Goal: Information Seeking & Learning: Learn about a topic

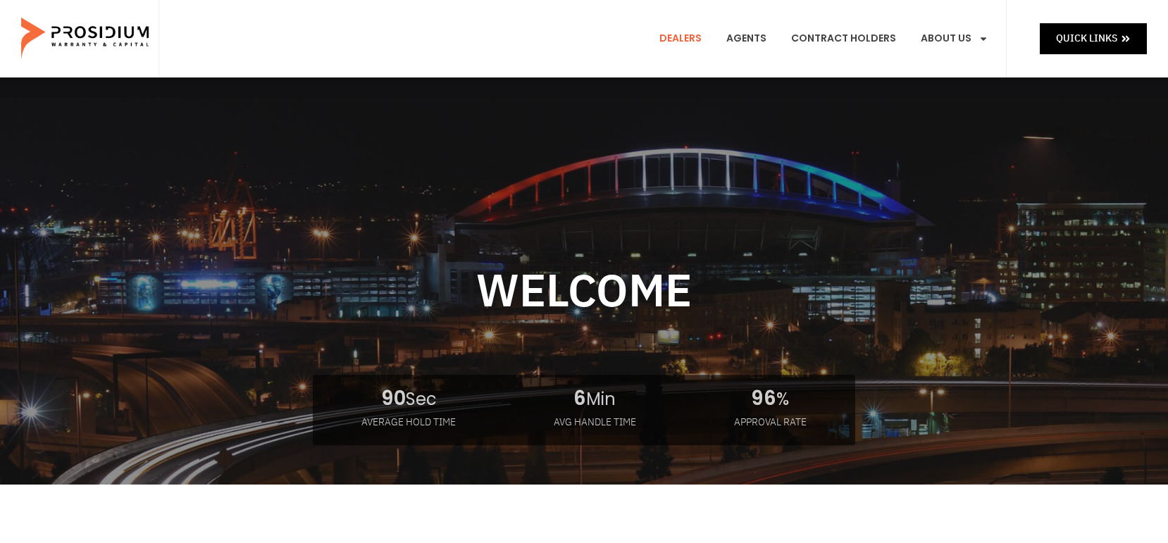
click at [696, 36] on link "Dealers" at bounding box center [680, 39] width 63 height 52
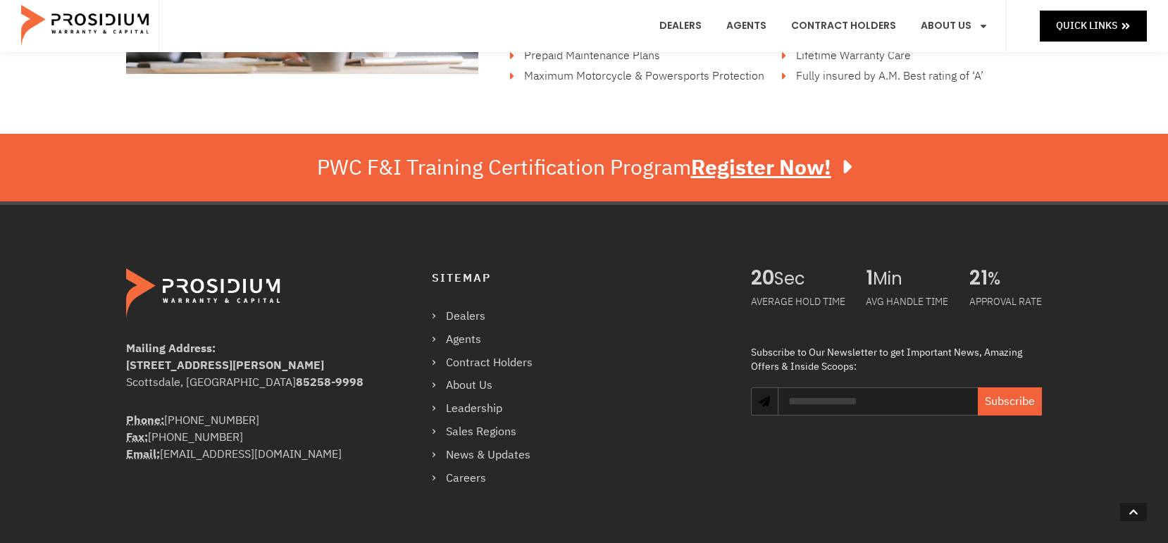
scroll to position [2396, 0]
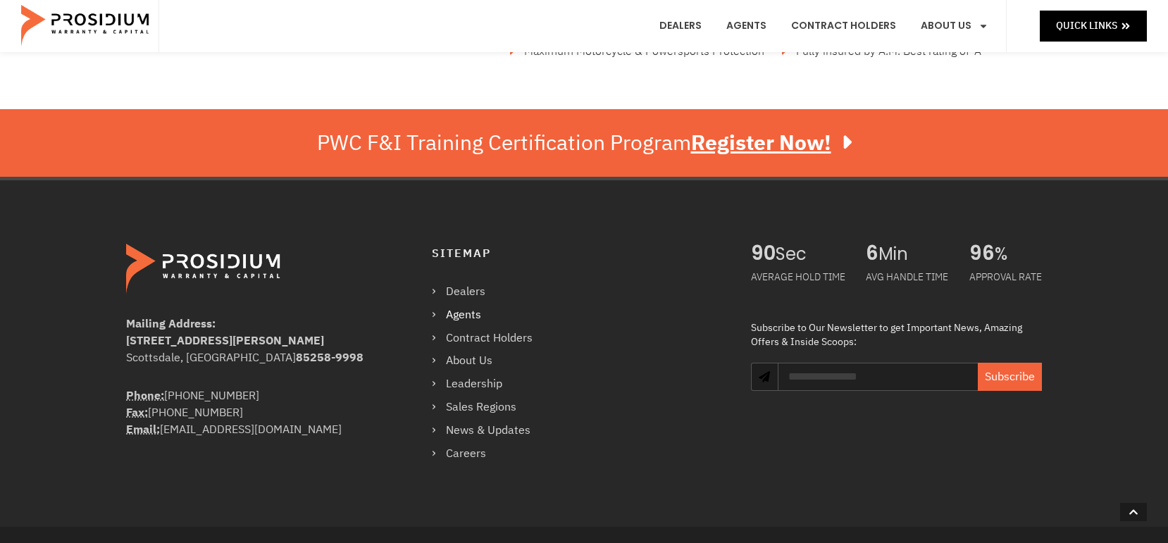
click at [471, 313] on link "Agents" at bounding box center [489, 315] width 115 height 20
click at [457, 338] on link "Contract Holders" at bounding box center [489, 338] width 115 height 20
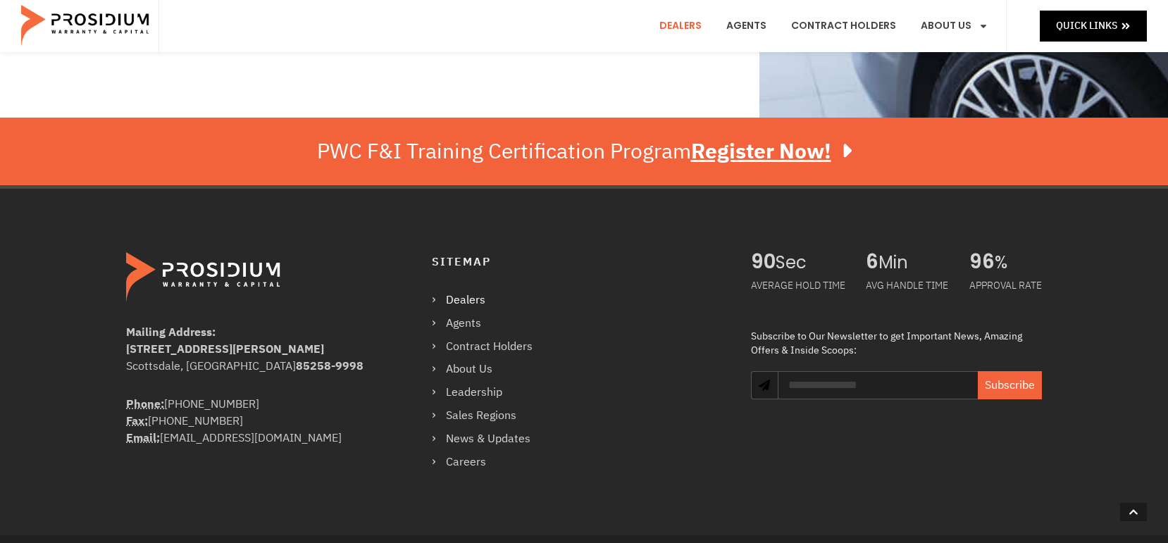
scroll to position [1128, 0]
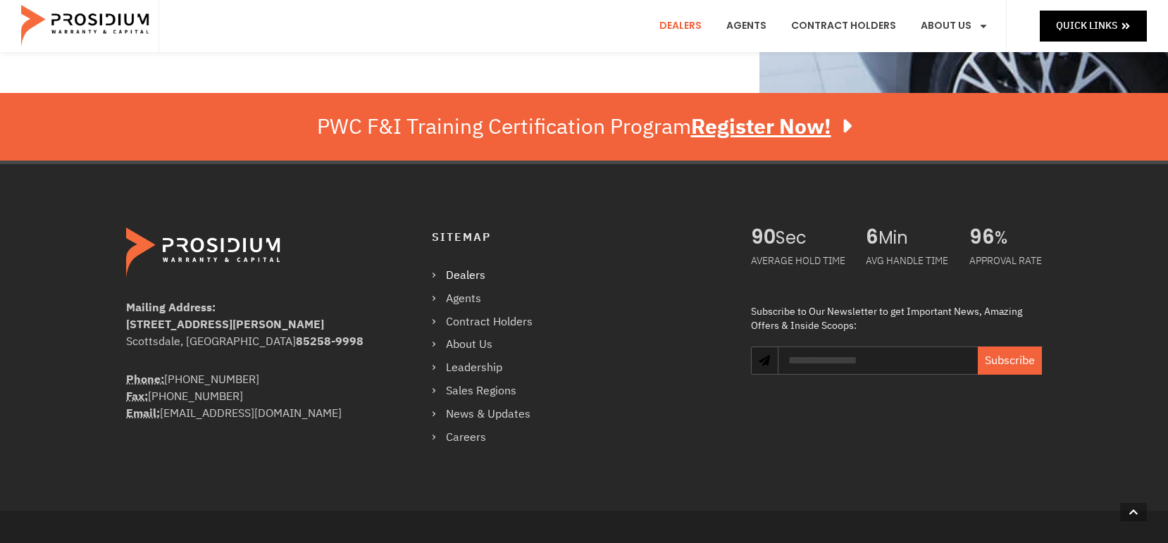
click at [471, 266] on link "Dealers" at bounding box center [489, 276] width 115 height 20
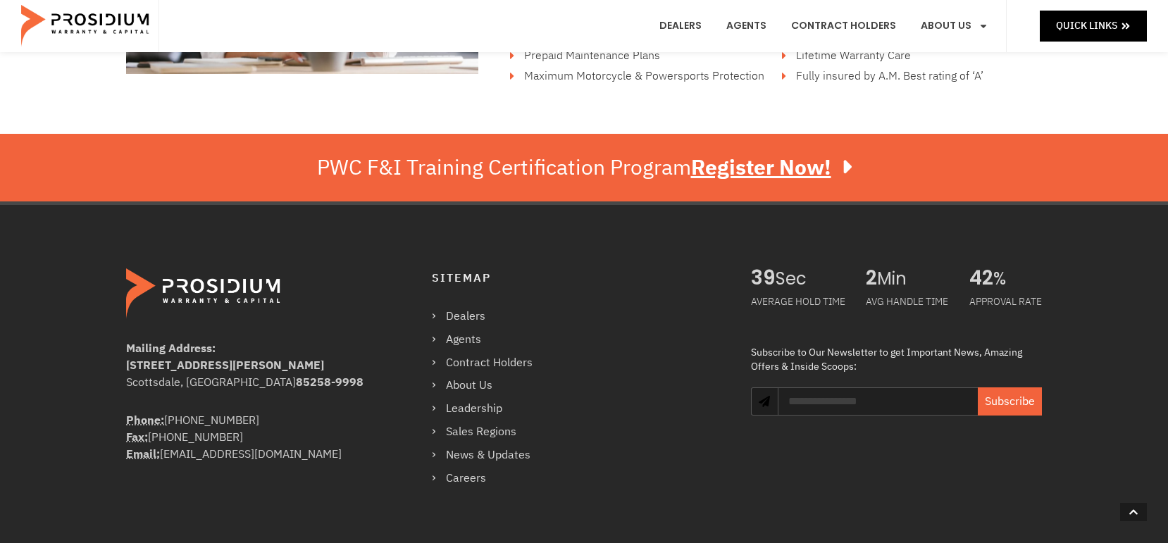
scroll to position [2396, 0]
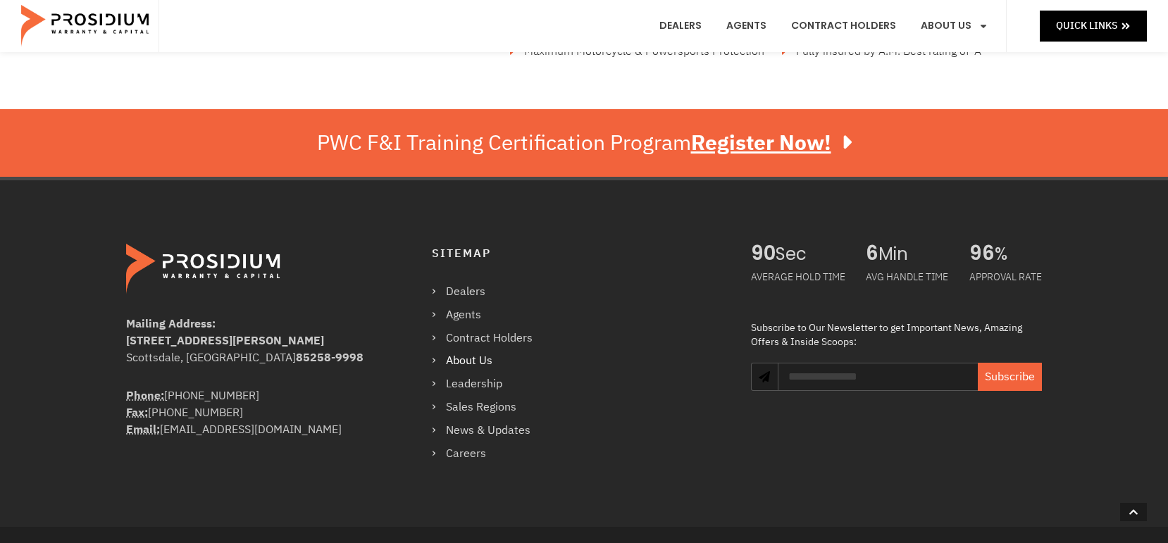
click at [476, 364] on link "About Us" at bounding box center [489, 361] width 115 height 20
click at [468, 389] on link "Leadership" at bounding box center [489, 384] width 115 height 20
click at [487, 406] on link "Sales Regions" at bounding box center [489, 407] width 115 height 20
click at [483, 433] on link "News & Updates" at bounding box center [489, 431] width 115 height 20
click at [466, 457] on link "Careers" at bounding box center [489, 454] width 115 height 20
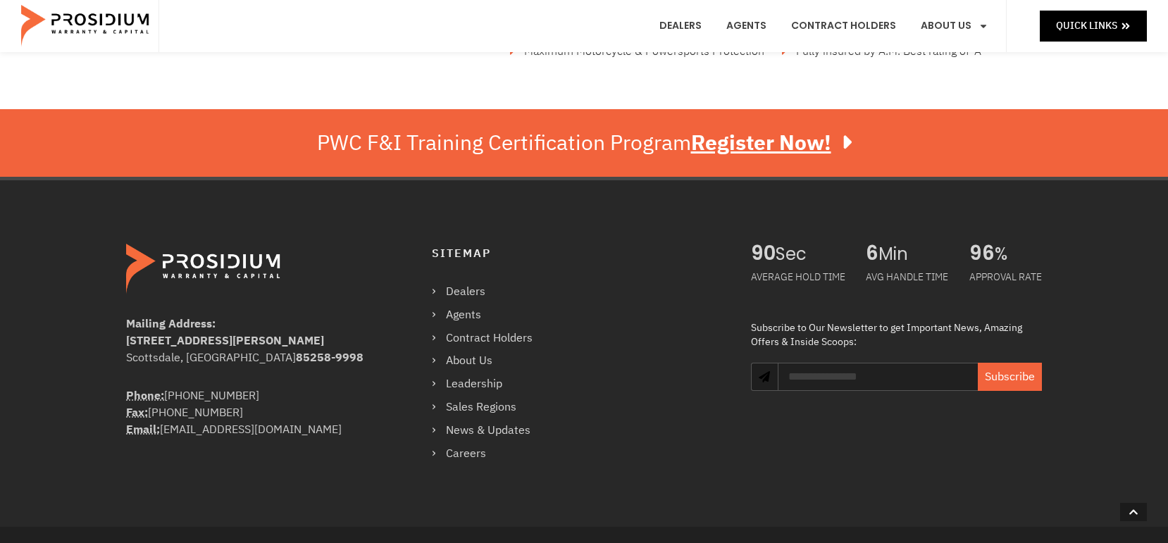
click at [314, 374] on div "Mailing Address: 8790 E Via De Ventura #4427 Scottsdale, AZ 85258-9998" at bounding box center [250, 352] width 249 height 72
click at [216, 260] on img at bounding box center [204, 269] width 157 height 51
click at [157, 326] on b "Mailing Address:" at bounding box center [171, 324] width 90 height 17
click at [156, 348] on b "[STREET_ADDRESS][PERSON_NAME]" at bounding box center [225, 341] width 198 height 17
click at [160, 398] on strong "Phone:" at bounding box center [145, 396] width 38 height 17
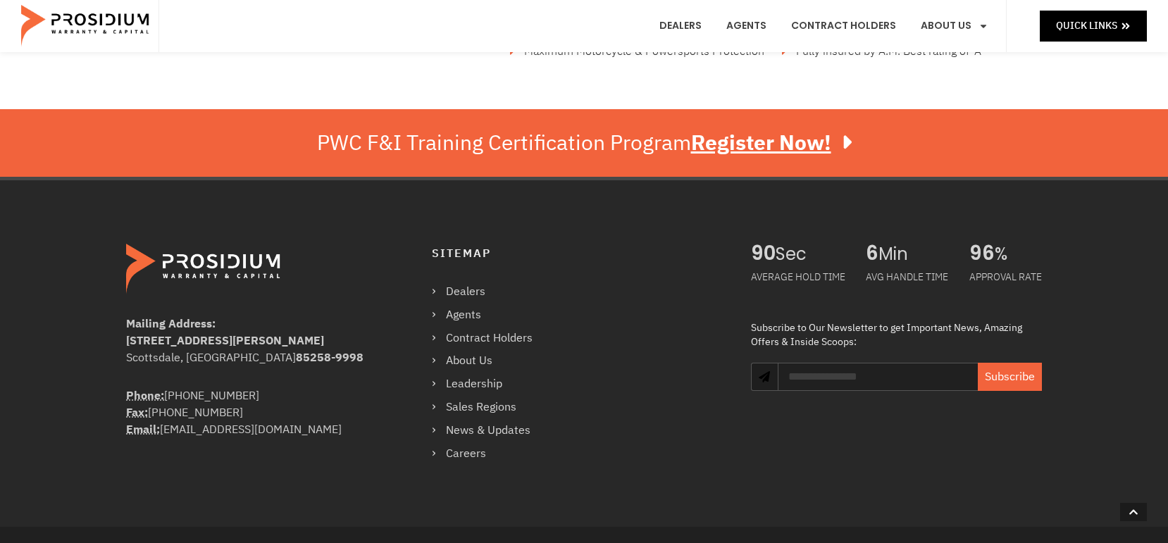
click at [136, 396] on strong "Phone:" at bounding box center [145, 396] width 38 height 17
click at [134, 417] on strong "Fax:" at bounding box center [137, 413] width 22 height 17
click at [137, 437] on strong "Email:" at bounding box center [143, 429] width 34 height 17
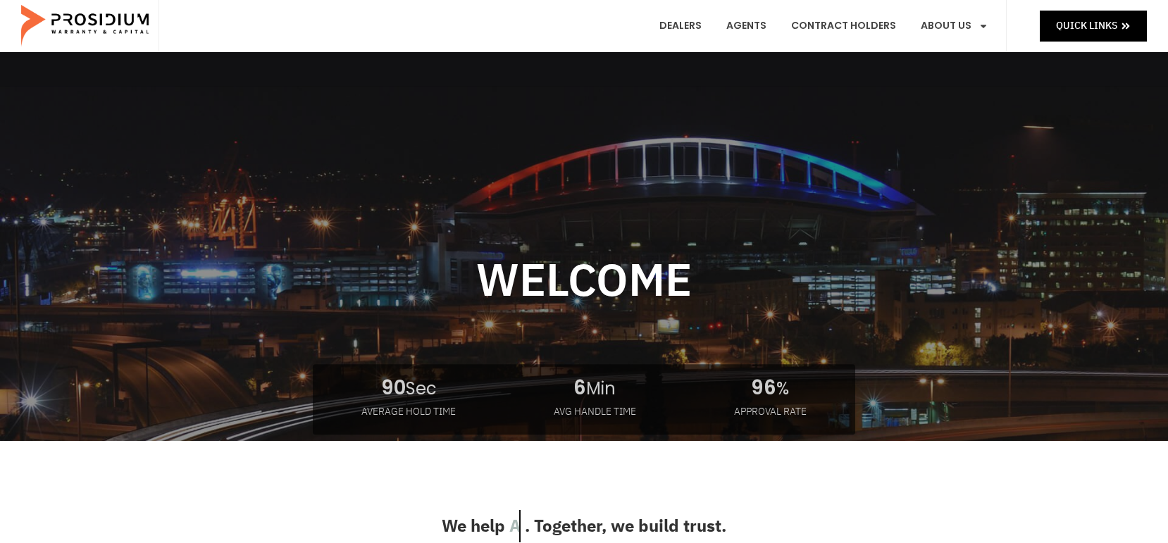
scroll to position [0, 0]
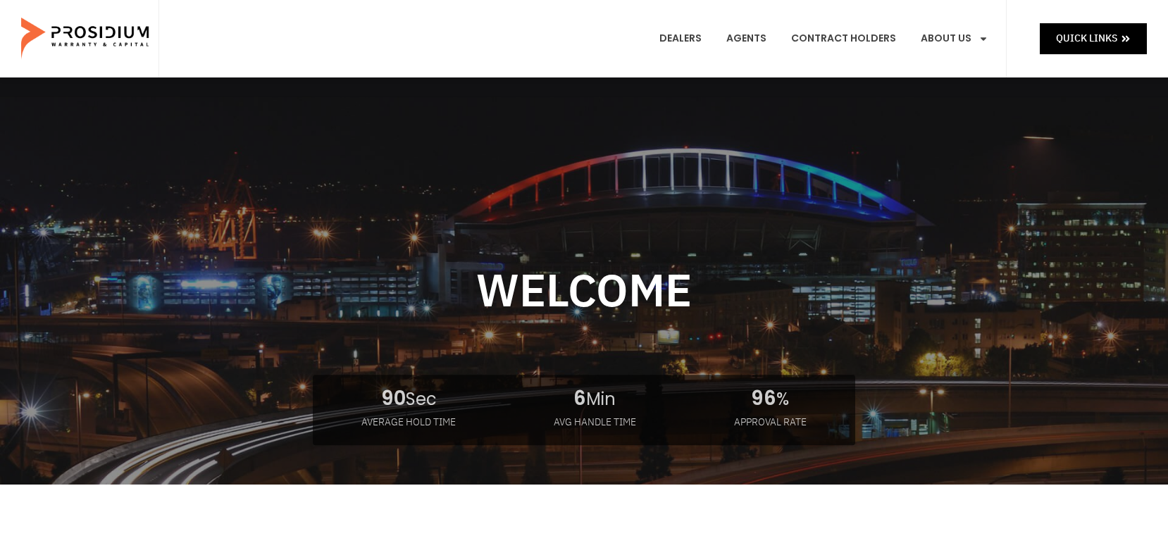
click at [73, 37] on img at bounding box center [86, 39] width 130 height 70
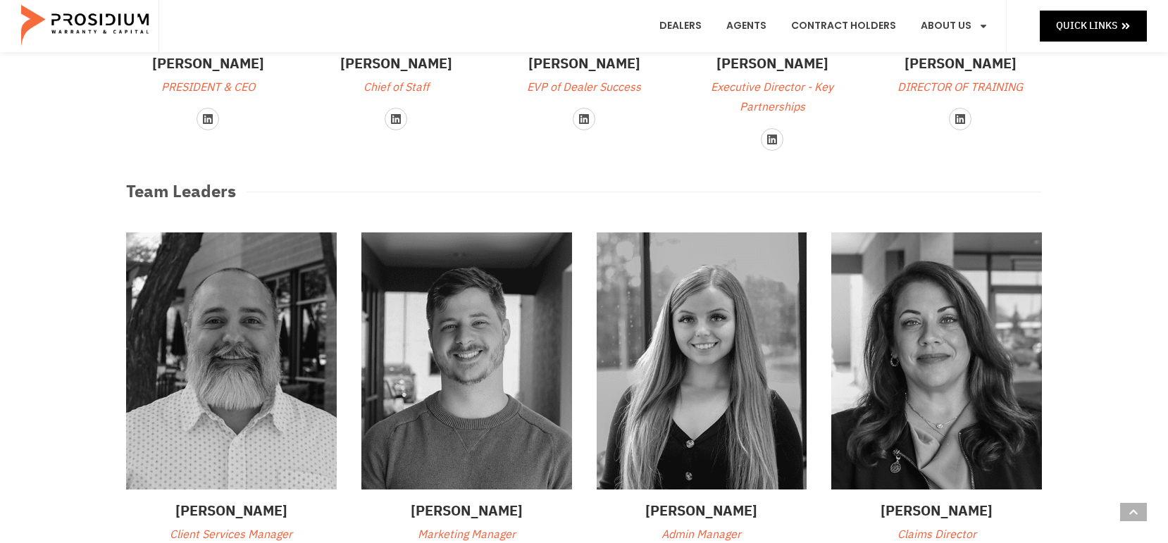
scroll to position [423, 0]
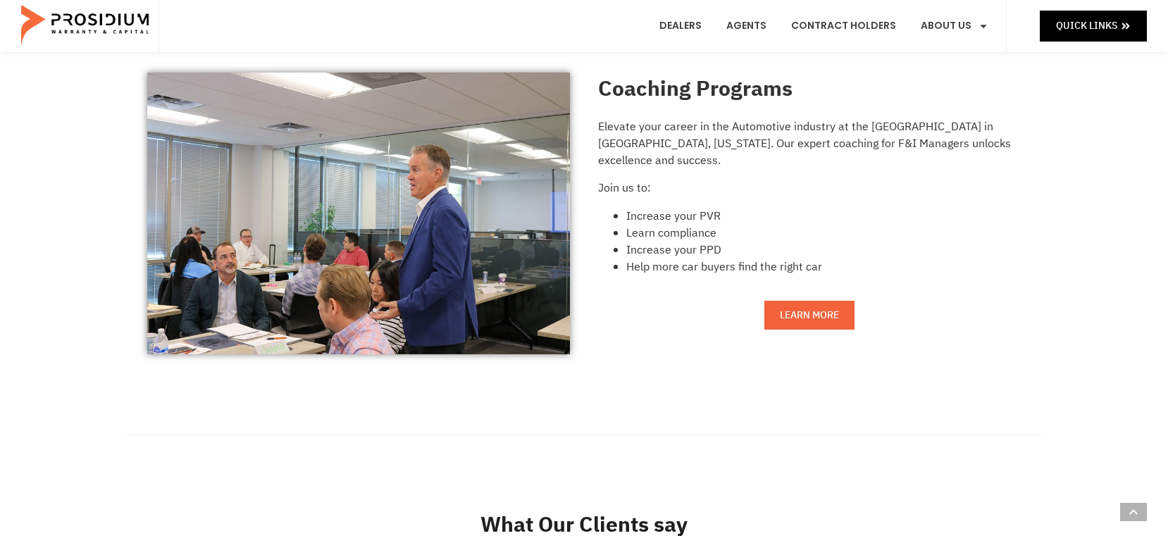
scroll to position [1128, 0]
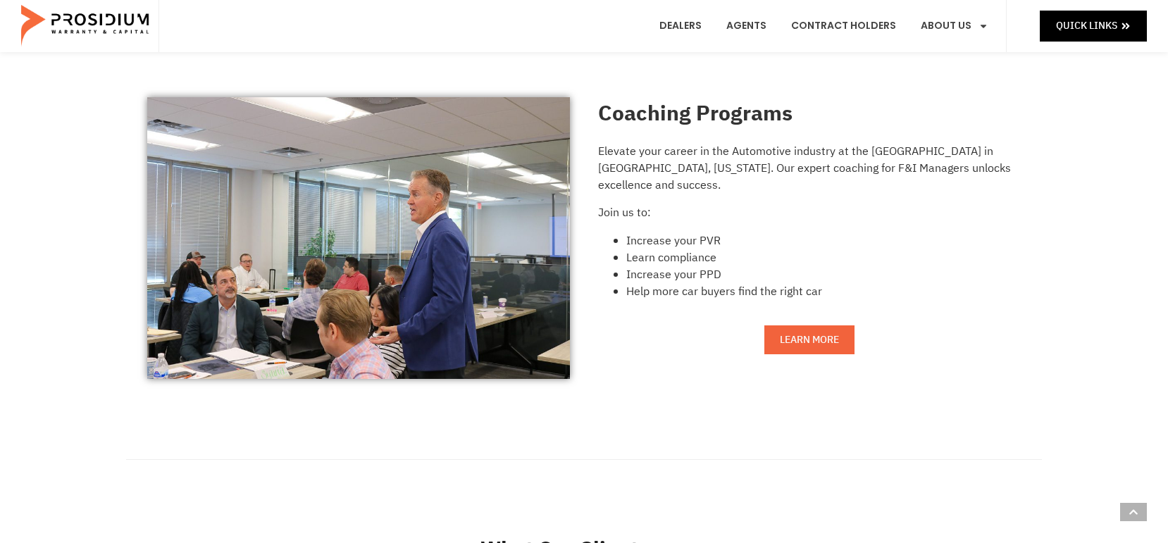
click at [798, 337] on span "Learn More" at bounding box center [809, 340] width 59 height 18
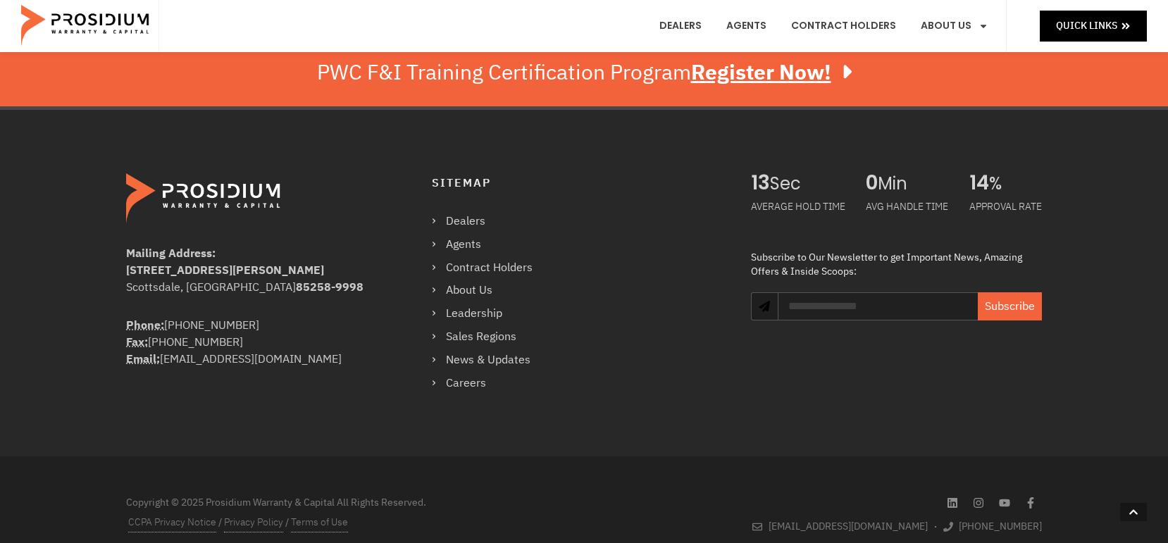
scroll to position [2495, 0]
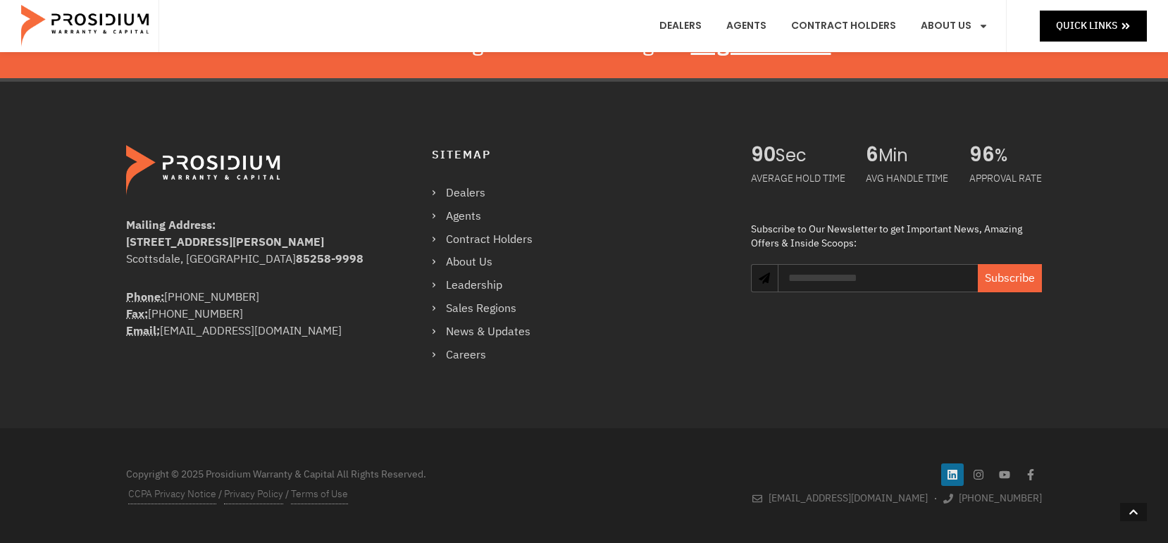
click at [951, 476] on icon at bounding box center [952, 474] width 11 height 11
click at [982, 475] on icon at bounding box center [978, 474] width 11 height 11
click at [1003, 471] on icon at bounding box center [1004, 474] width 11 height 11
click at [889, 499] on span "[EMAIL_ADDRESS][DOMAIN_NAME]" at bounding box center [846, 499] width 163 height 18
click at [186, 500] on link "CCPA Privacy Notice" at bounding box center [172, 495] width 88 height 18
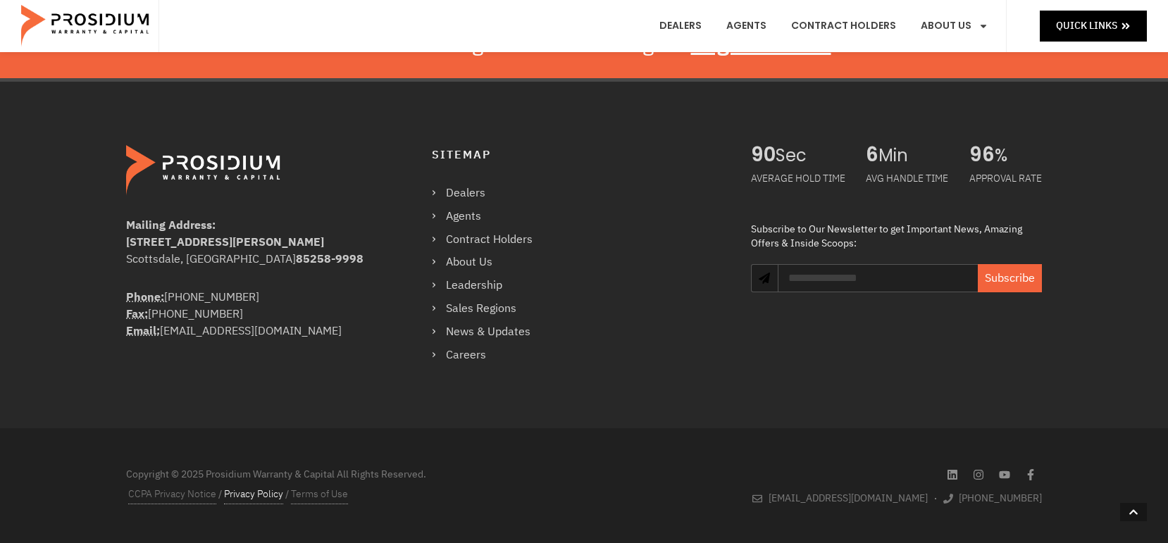
click at [267, 501] on link "Privacy Policy" at bounding box center [253, 495] width 59 height 18
click at [319, 500] on link "Terms of Use" at bounding box center [319, 495] width 57 height 18
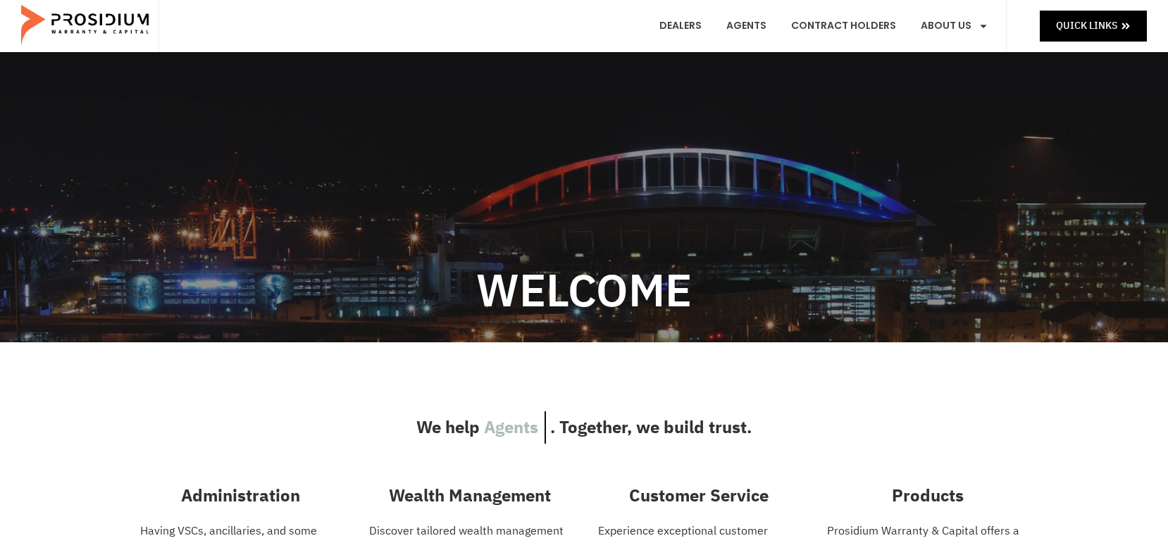
scroll to position [0, 0]
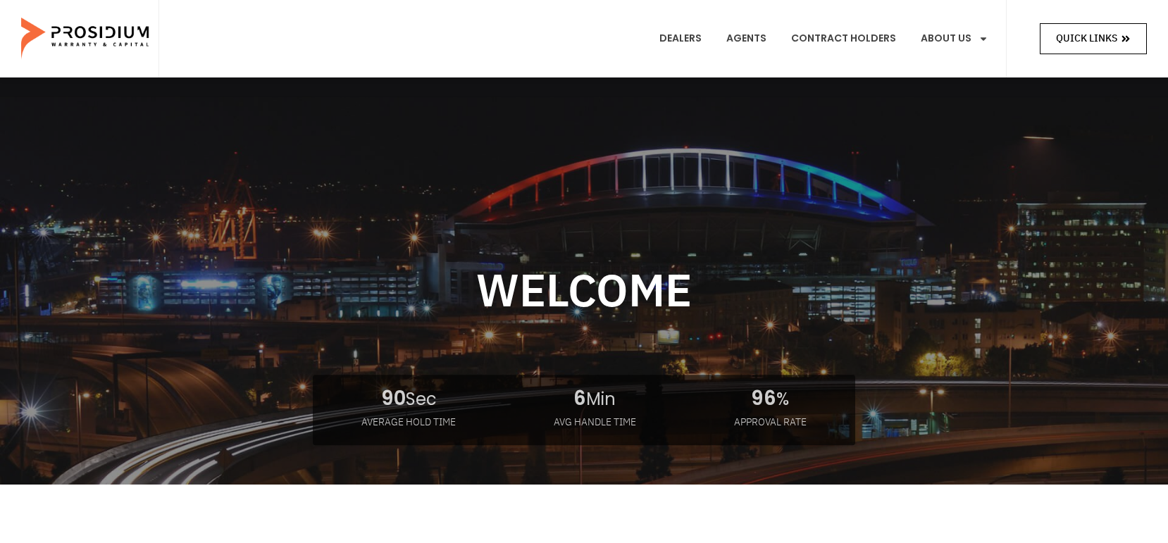
click at [1095, 43] on span "Quick Links" at bounding box center [1086, 39] width 61 height 18
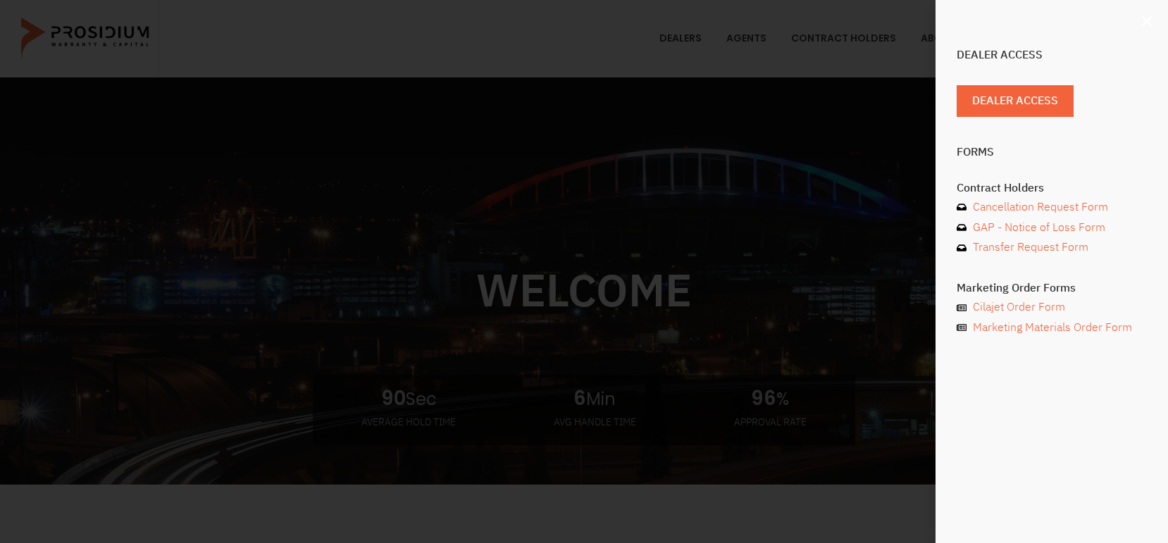
click at [1149, 20] on use "Close" at bounding box center [1147, 21] width 10 height 10
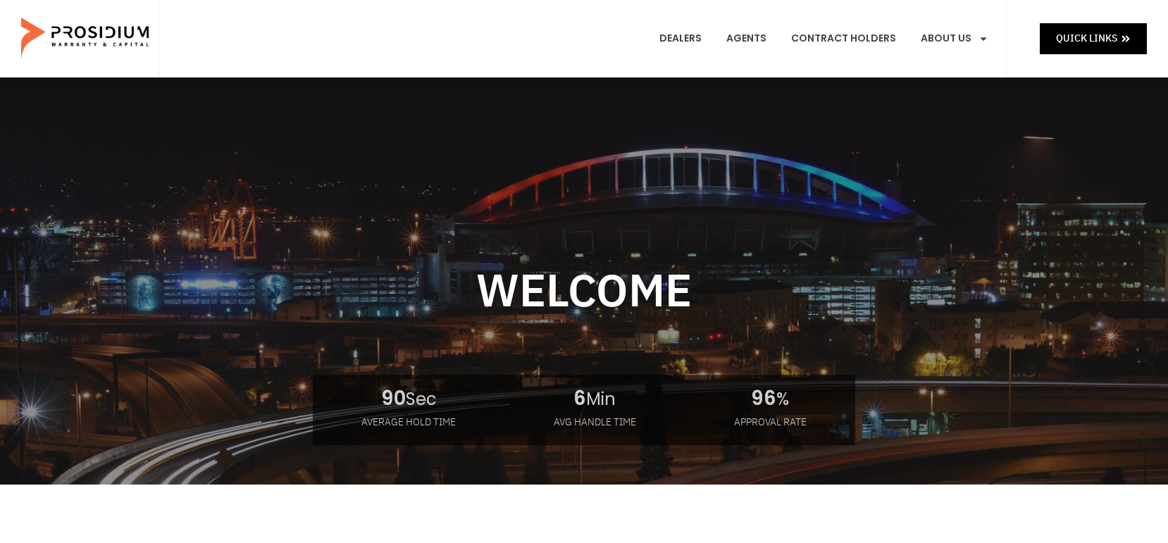
click at [110, 30] on img at bounding box center [86, 39] width 130 height 70
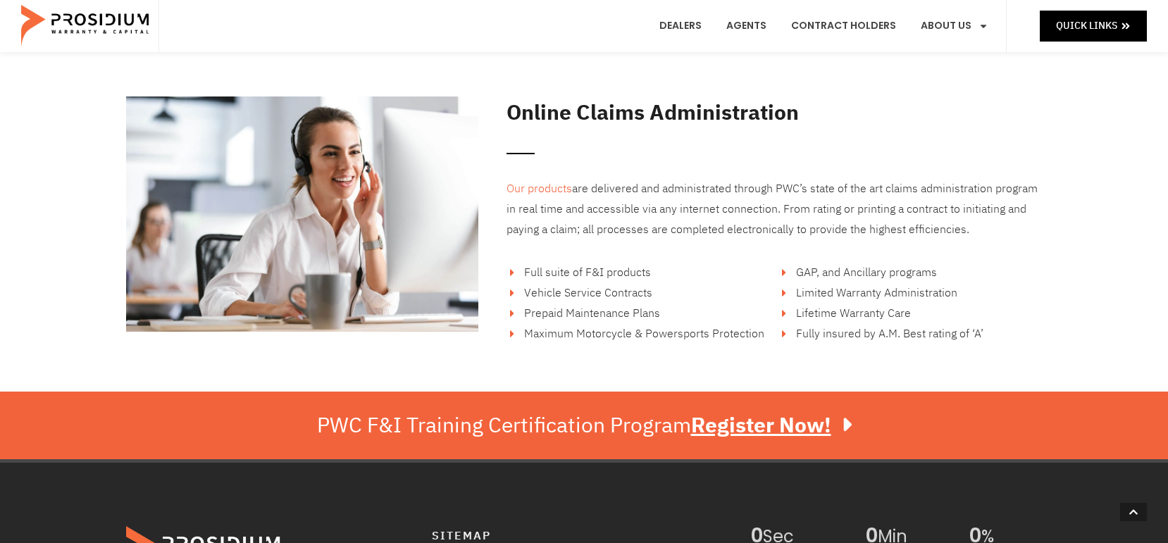
scroll to position [2114, 0]
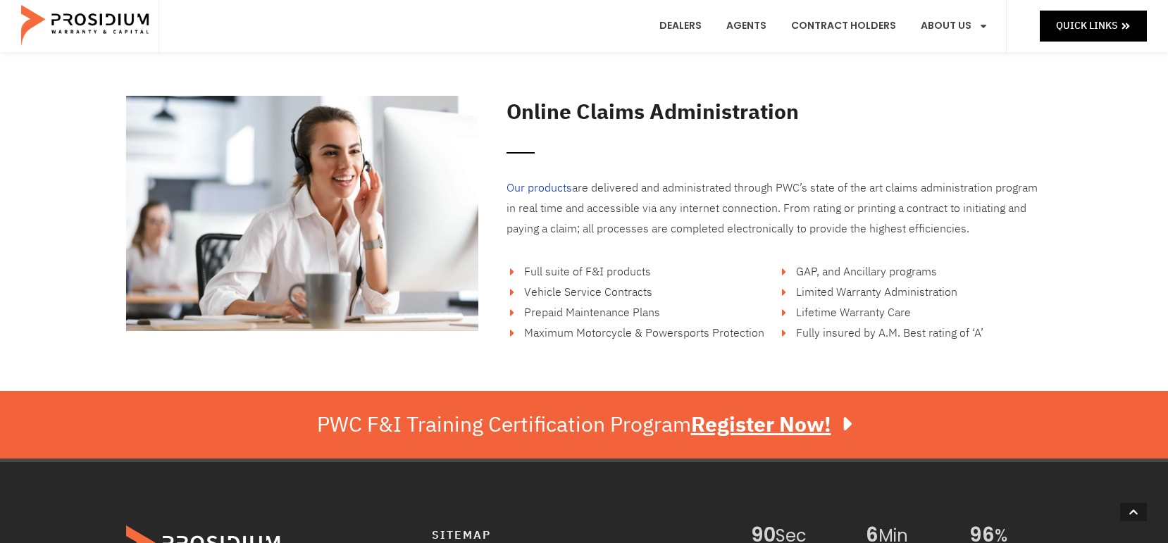
click at [543, 185] on link "Our products" at bounding box center [540, 188] width 66 height 17
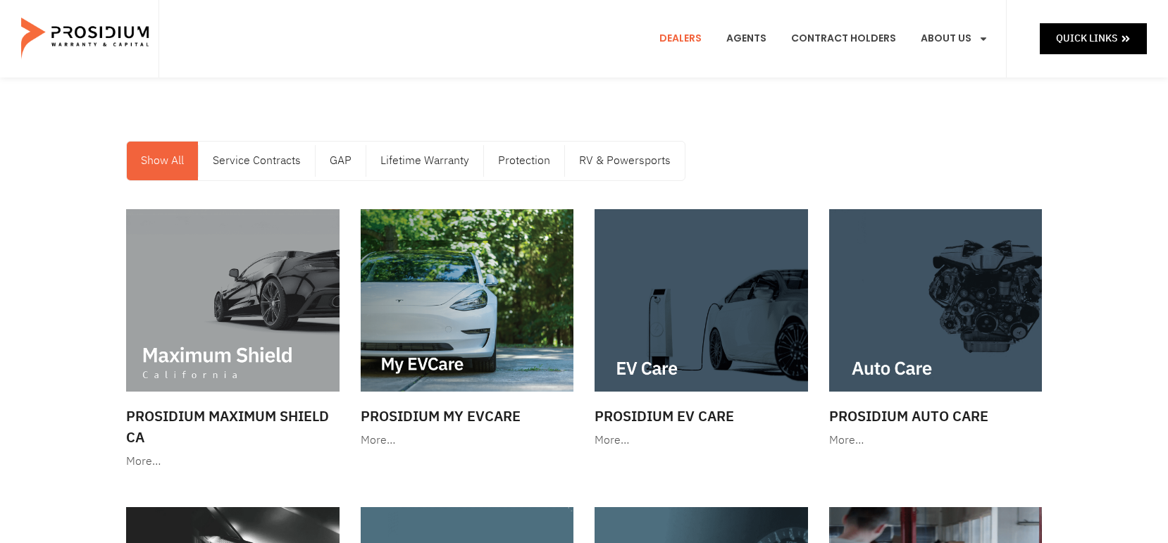
click at [682, 37] on link "Dealers" at bounding box center [680, 39] width 63 height 52
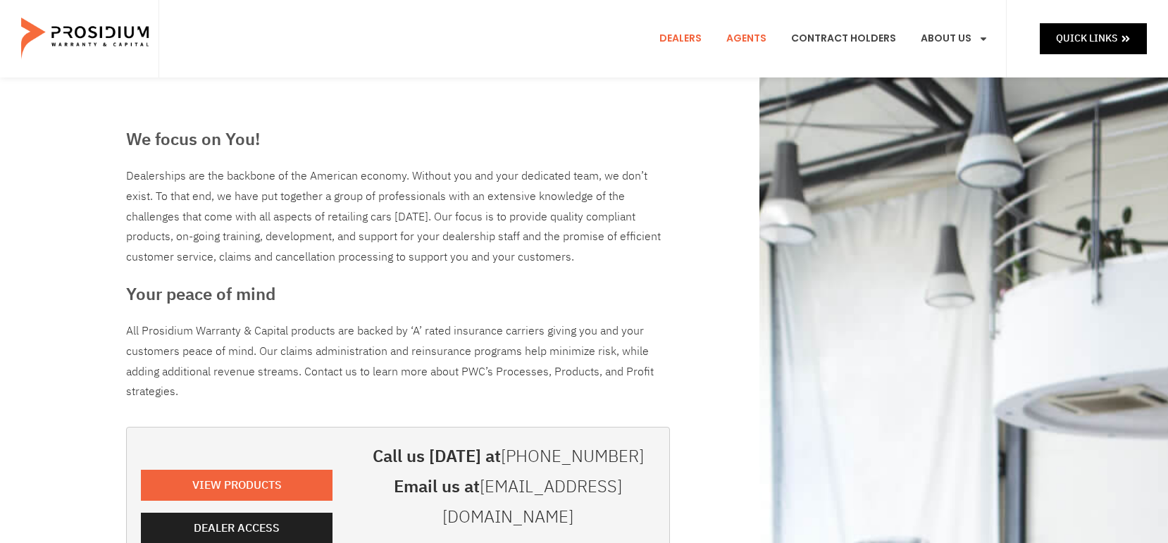
click at [747, 38] on link "Agents" at bounding box center [746, 39] width 61 height 52
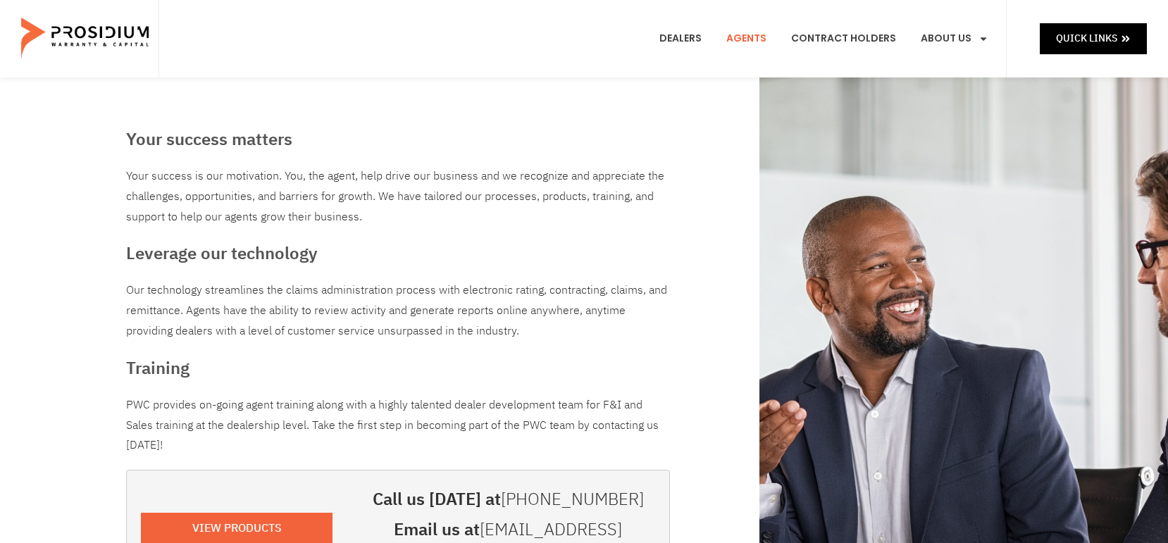
click at [1049, 240] on div "Your success matters Your success is our motivation. You, the agent, help drive…" at bounding box center [584, 382] width 1168 height 608
click at [727, 308] on div "Your success matters Your success is our motivation. You, the agent, help drive…" at bounding box center [584, 382] width 930 height 608
click at [87, 31] on img at bounding box center [86, 39] width 130 height 70
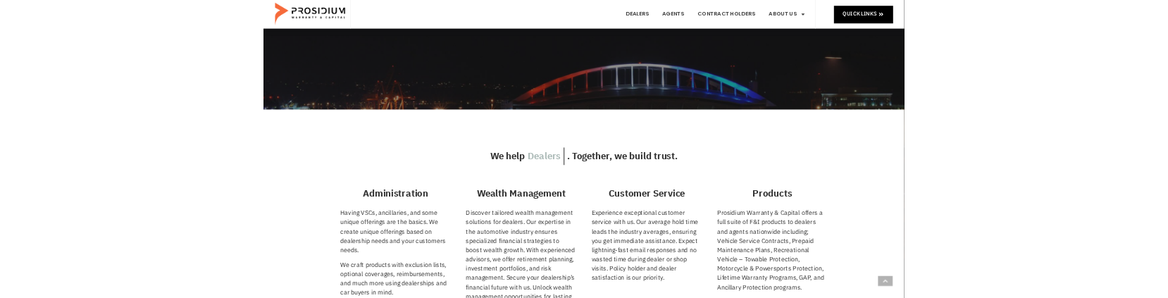
scroll to position [352, 0]
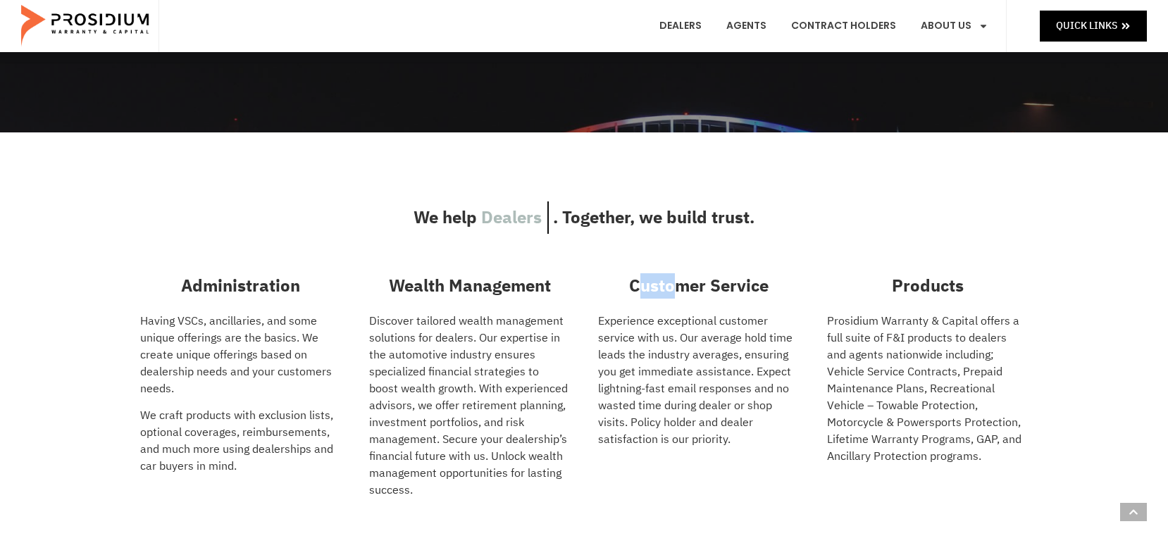
drag, startPoint x: 675, startPoint y: 282, endPoint x: 638, endPoint y: 286, distance: 37.6
click at [638, 286] on h3 "Customer Service" at bounding box center [698, 285] width 201 height 25
